Goal: Find specific page/section: Find specific page/section

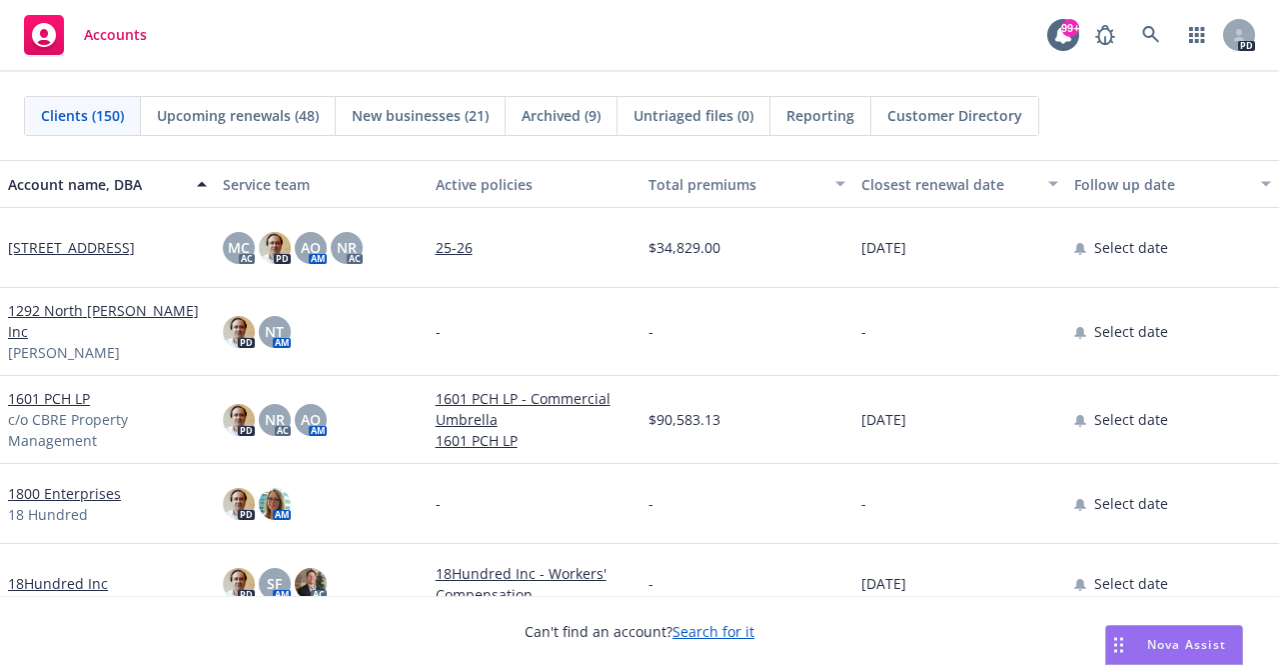
click at [414, 119] on span "New businesses (21)" at bounding box center [420, 115] width 137 height 21
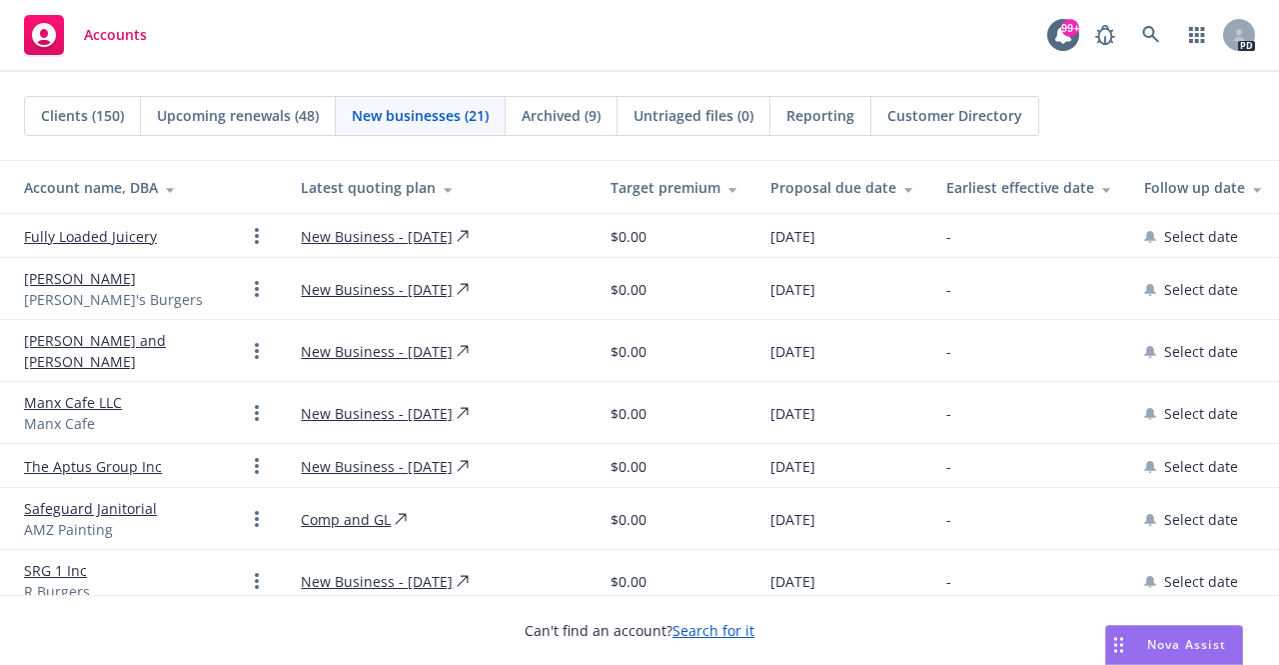
click at [931, 115] on span "Customer Directory" at bounding box center [954, 115] width 135 height 21
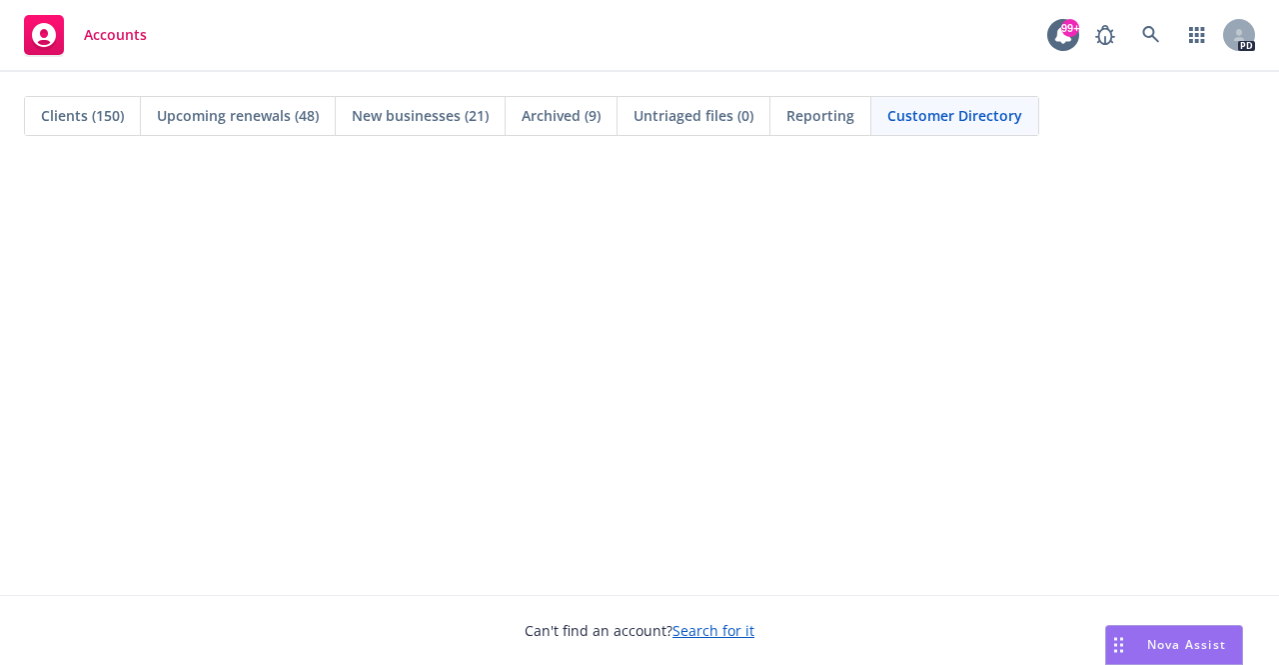
click at [78, 114] on span "Clients (150)" at bounding box center [82, 115] width 83 height 21
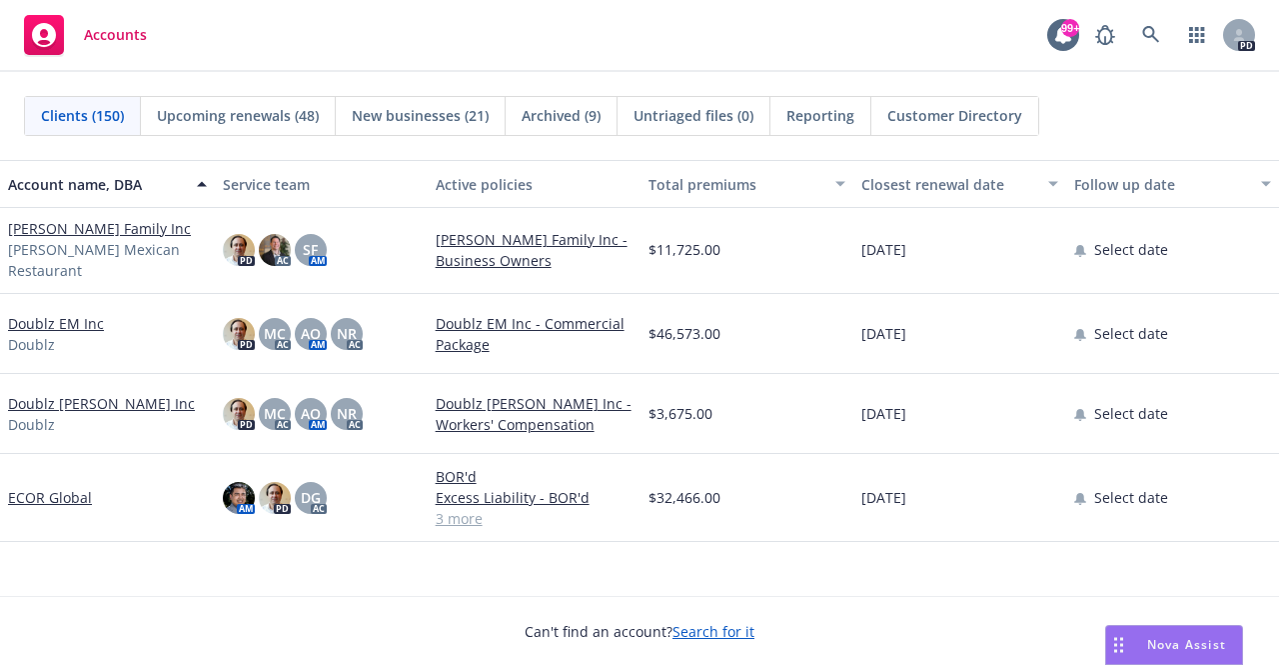
scroll to position [4087, 0]
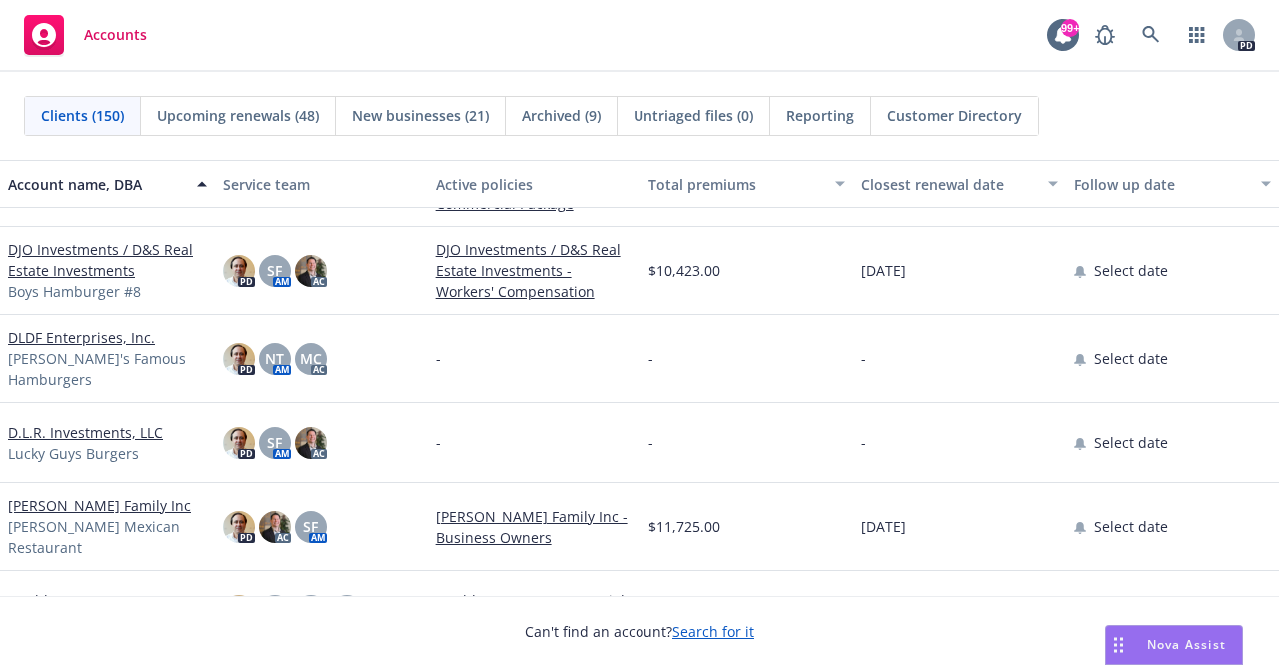
click at [54, 34] on icon at bounding box center [44, 35] width 24 height 24
click at [45, 39] on icon at bounding box center [44, 35] width 24 height 24
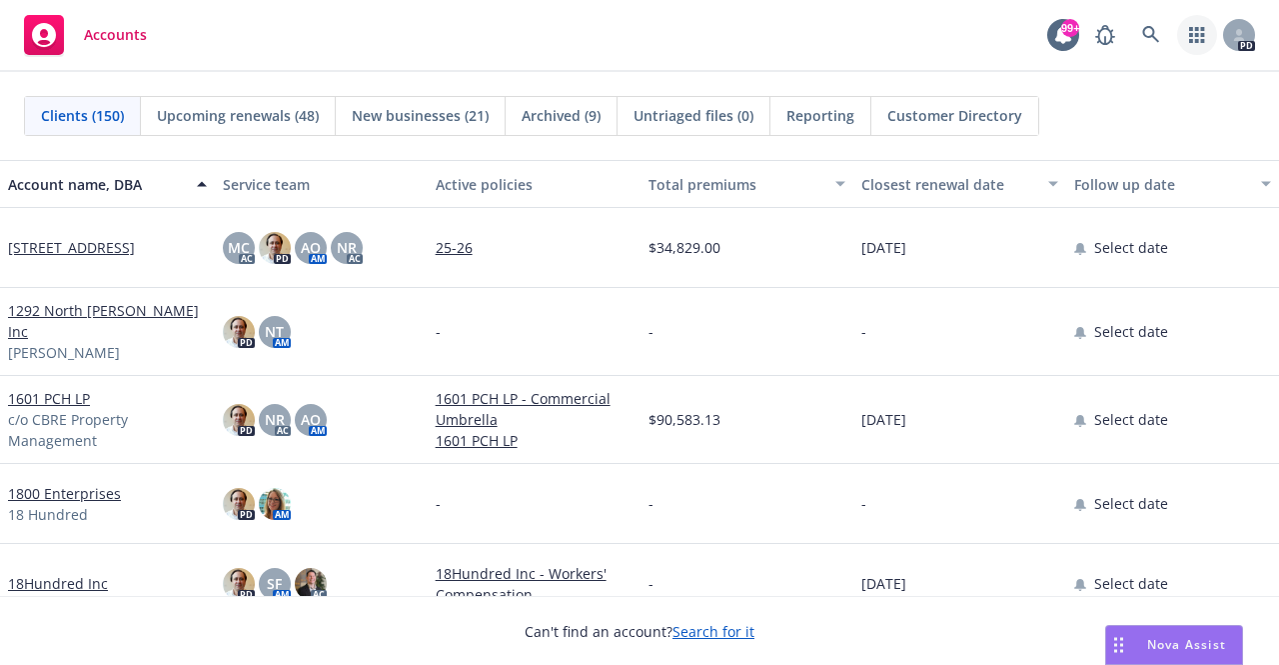
click at [1199, 35] on icon "button" at bounding box center [1197, 35] width 16 height 16
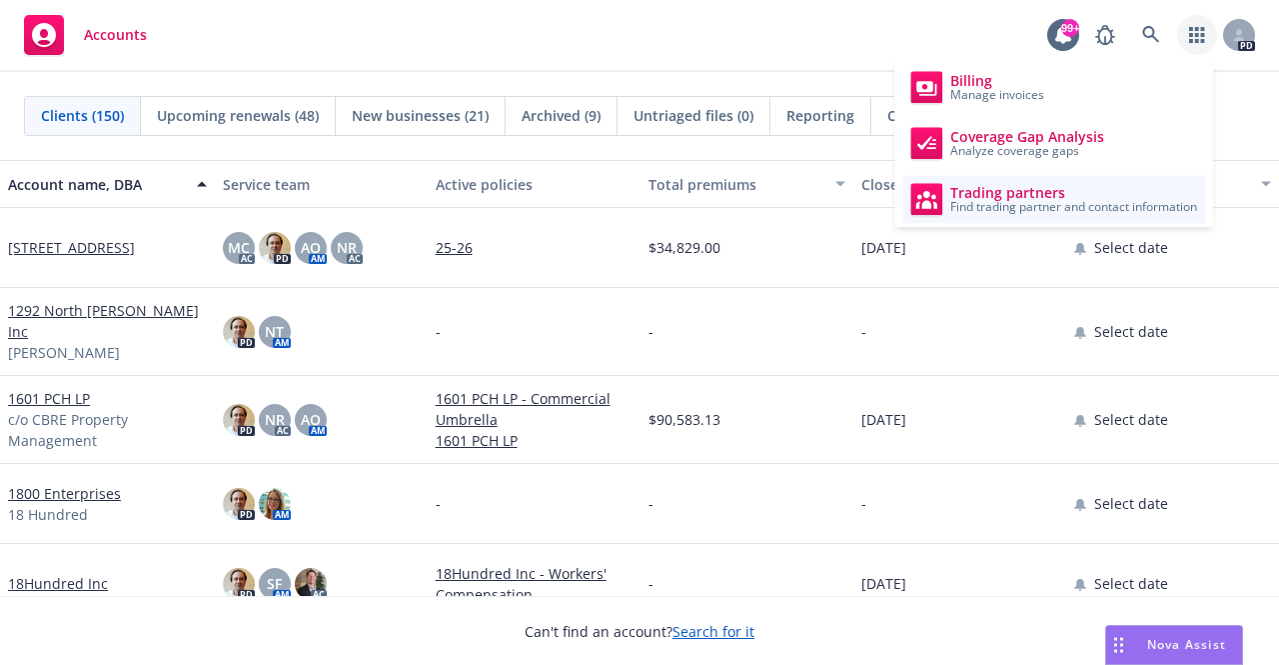
click at [1045, 196] on span "Trading partners" at bounding box center [1073, 193] width 247 height 16
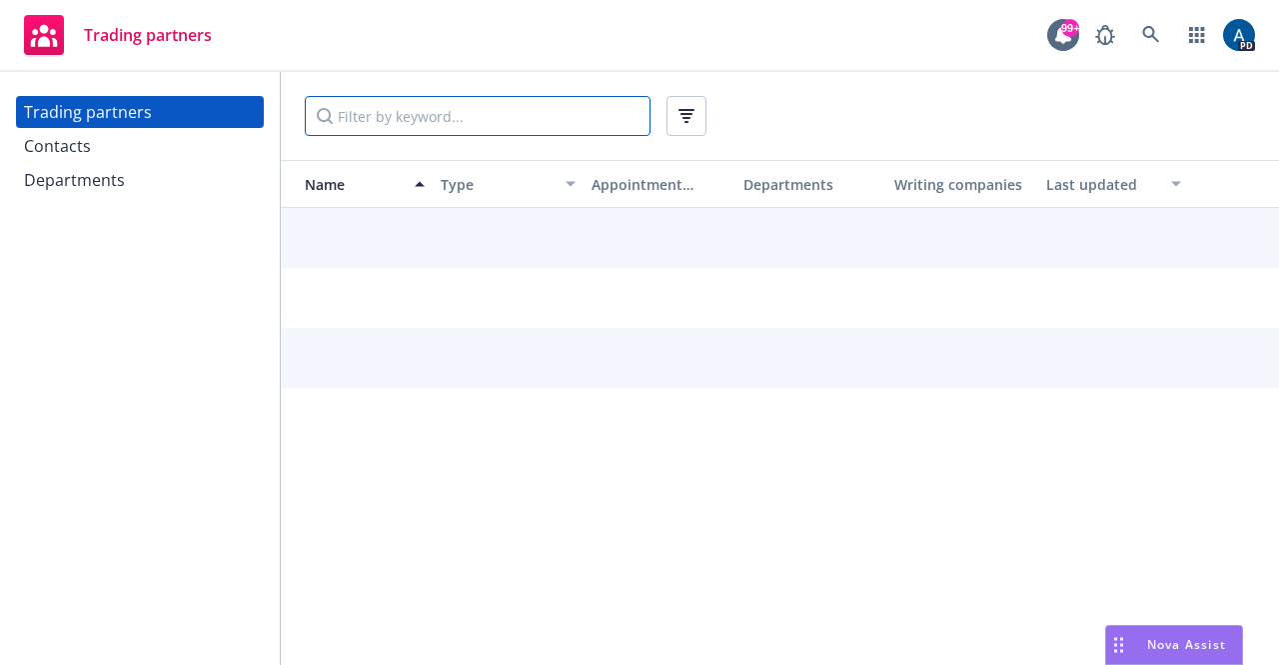
click at [494, 117] on input "Filter by keyword..." at bounding box center [478, 116] width 346 height 40
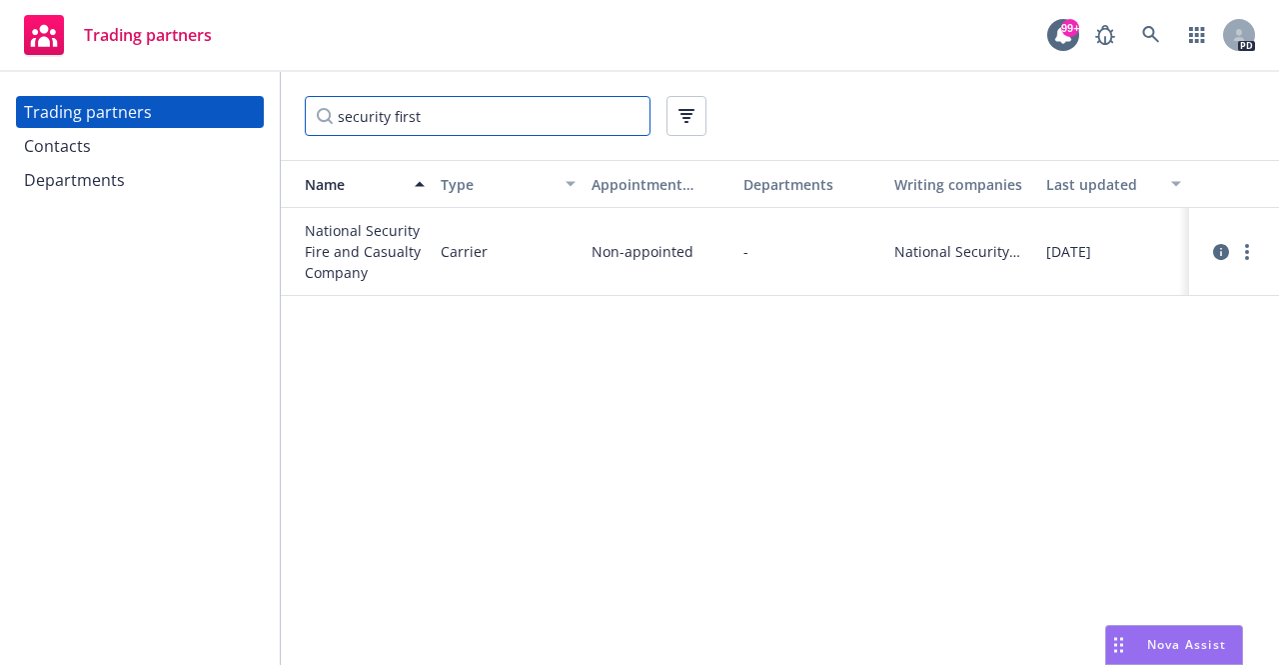
type input "security first"
